Goal: Task Accomplishment & Management: Use online tool/utility

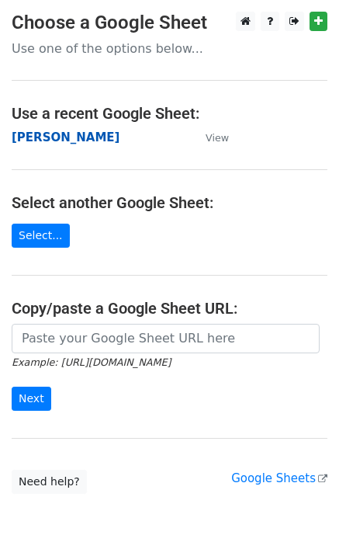
click at [70, 141] on strong "[PERSON_NAME]" at bounding box center [66, 137] width 108 height 14
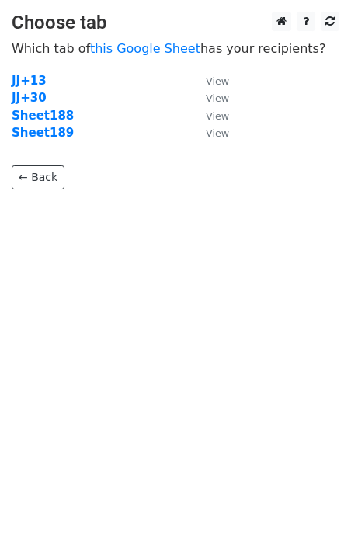
click at [53, 136] on strong "Sheet189" at bounding box center [43, 133] width 62 height 14
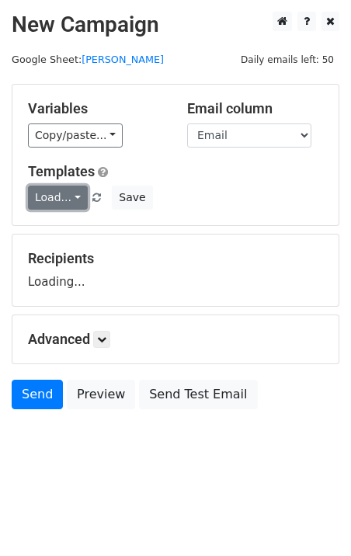
click at [58, 196] on link "Load..." at bounding box center [58, 198] width 60 height 24
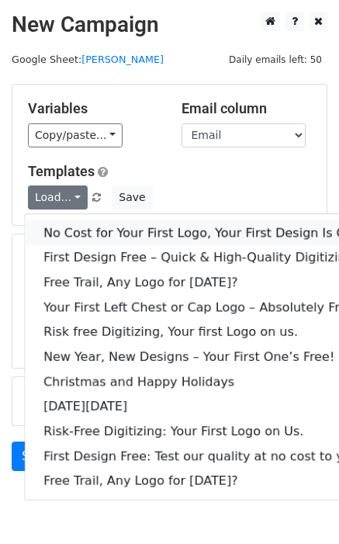
click at [89, 231] on link "No Cost for Your First Logo, Your First Design Is On Us!" at bounding box center [211, 233] width 373 height 25
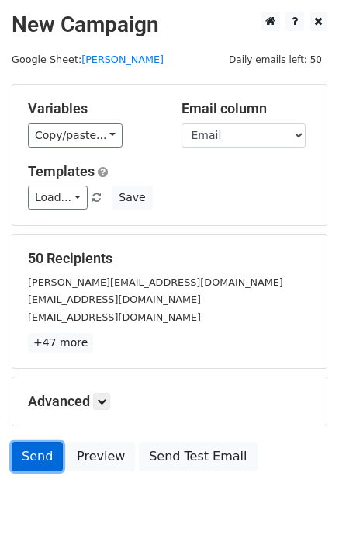
click at [42, 455] on link "Send" at bounding box center [37, 457] width 51 height 30
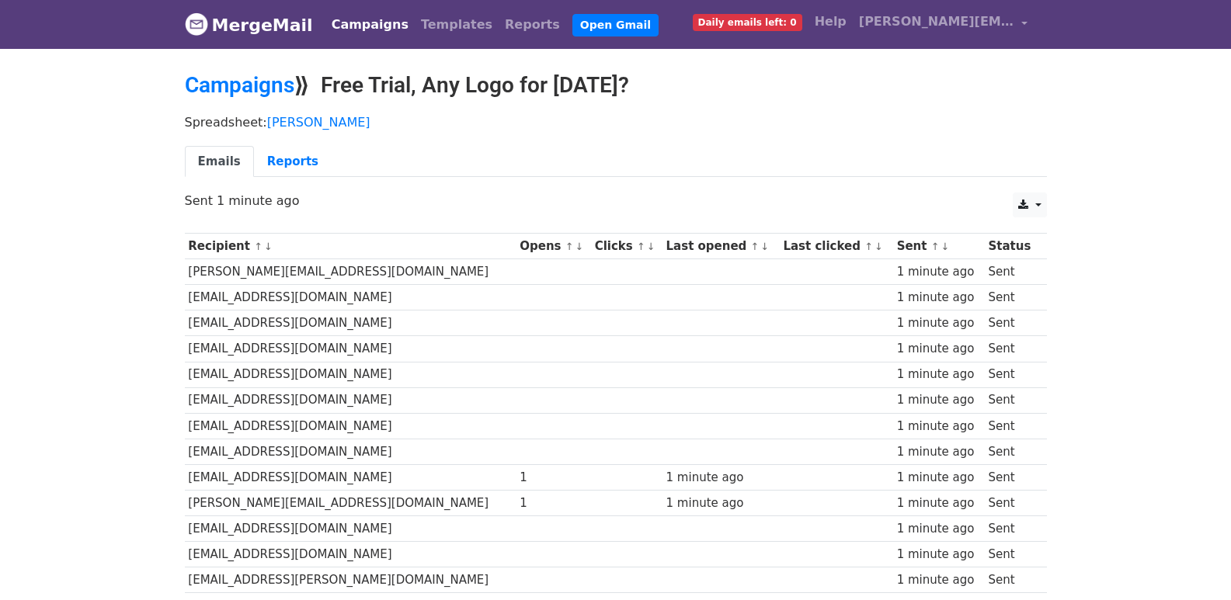
scroll to position [1081, 0]
